Goal: Check status: Check status

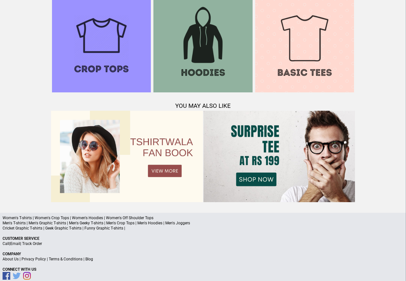
scroll to position [620, 0]
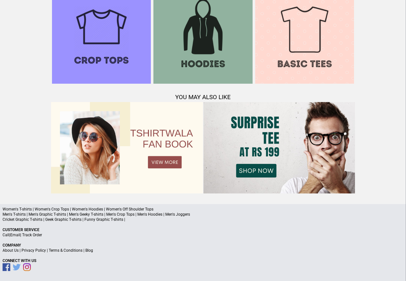
click at [31, 236] on link "Track Order" at bounding box center [32, 234] width 20 height 4
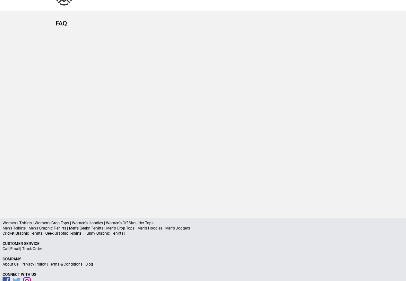
scroll to position [31, 0]
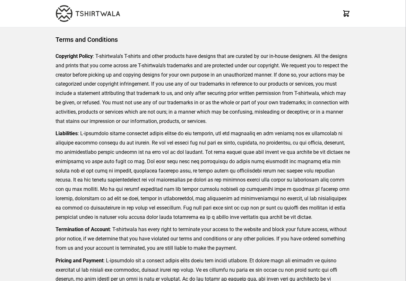
scroll to position [148, 0]
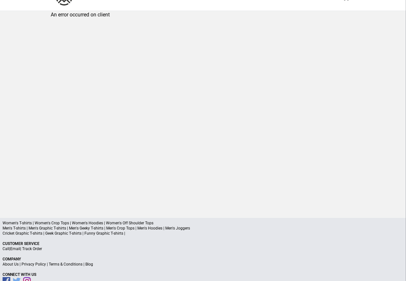
scroll to position [31, 0]
